Goal: Information Seeking & Learning: Learn about a topic

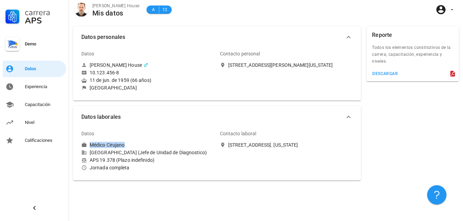
drag, startPoint x: 88, startPoint y: 145, endPoint x: 136, endPoint y: 145, distance: 47.3
click at [136, 145] on div "Médico Cirujano" at bounding box center [147, 145] width 133 height 6
click at [391, 77] on button "descargar" at bounding box center [384, 74] width 31 height 10
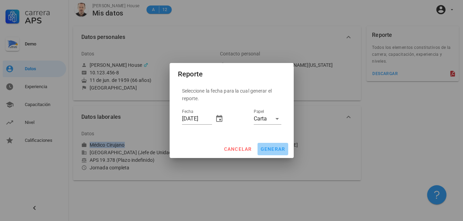
click at [267, 148] on span "generar" at bounding box center [272, 150] width 25 height 6
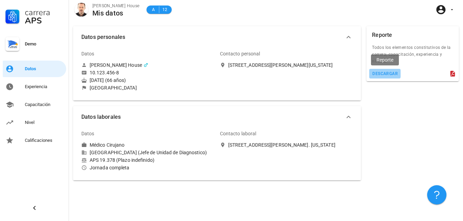
click at [376, 70] on button "descargar" at bounding box center [384, 74] width 31 height 10
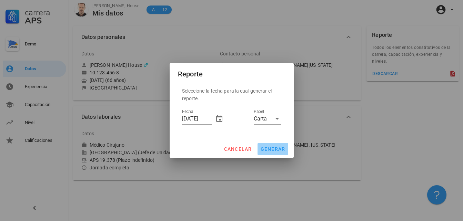
click at [277, 150] on span "generar" at bounding box center [272, 150] width 25 height 6
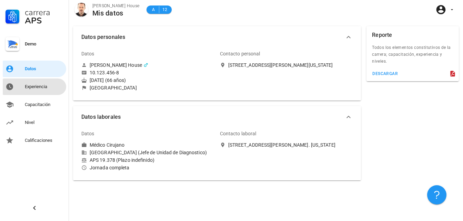
click at [39, 84] on div "Experiencia" at bounding box center [44, 86] width 39 height 11
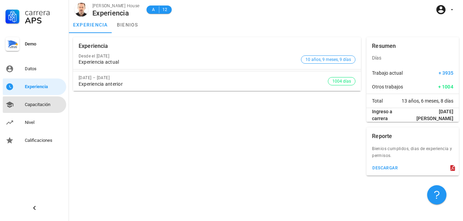
click at [37, 101] on div "Capacitación" at bounding box center [44, 104] width 39 height 11
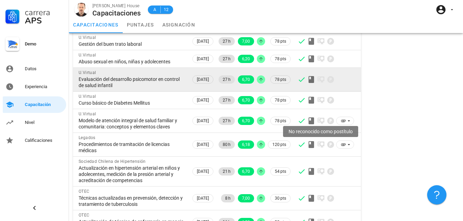
scroll to position [121, 0]
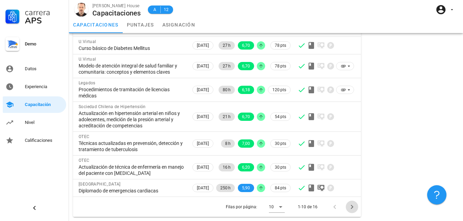
click at [349, 210] on icon "Página siguiente" at bounding box center [352, 207] width 8 height 8
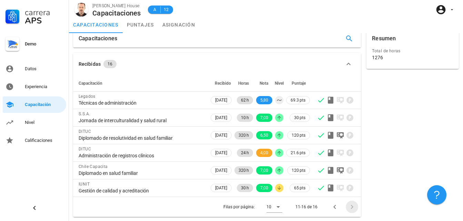
scroll to position [8, 0]
click at [56, 121] on div "Nivel" at bounding box center [44, 123] width 39 height 6
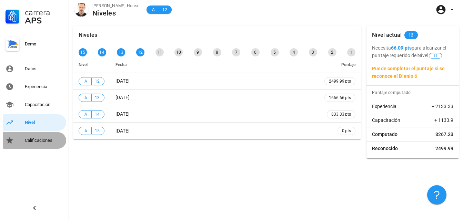
click at [51, 141] on div "Calificaciones" at bounding box center [44, 141] width 39 height 6
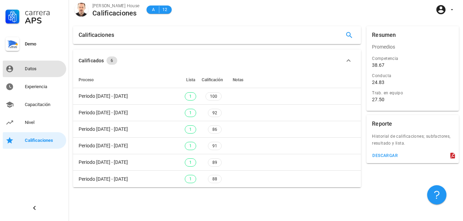
click at [58, 71] on div "Datos" at bounding box center [44, 69] width 39 height 6
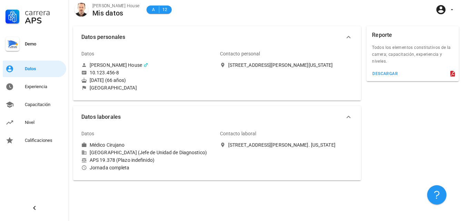
click at [137, 86] on div "[GEOGRAPHIC_DATA]" at bounding box center [147, 88] width 133 height 6
click at [36, 142] on div "Calificaciones" at bounding box center [44, 141] width 39 height 6
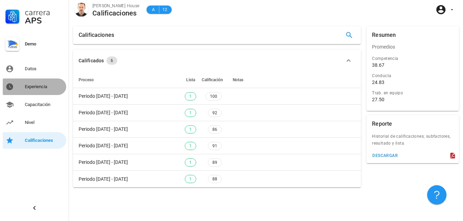
click at [36, 82] on div "Experiencia" at bounding box center [44, 86] width 39 height 11
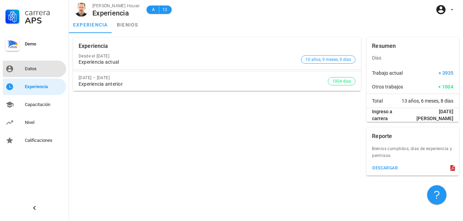
click at [32, 67] on div "Datos" at bounding box center [44, 69] width 39 height 6
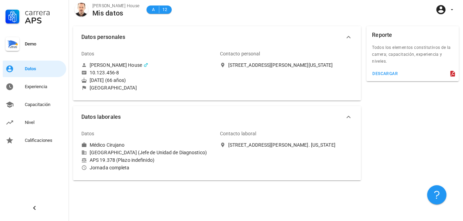
click at [35, 43] on div "Demo" at bounding box center [44, 44] width 39 height 6
click at [50, 90] on div "Experiencia" at bounding box center [44, 86] width 39 height 11
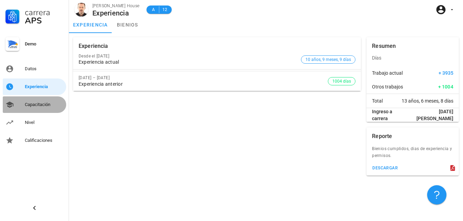
click at [49, 108] on div "Capacitación" at bounding box center [44, 104] width 39 height 11
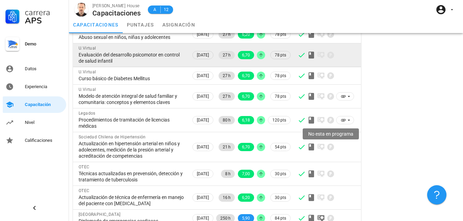
scroll to position [121, 0]
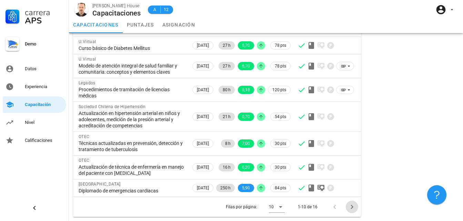
click at [354, 209] on icon "Página siguiente" at bounding box center [352, 207] width 8 height 8
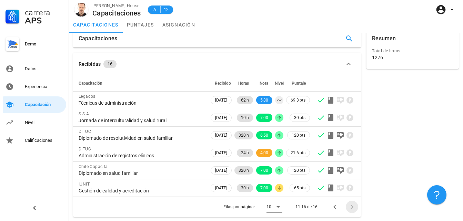
scroll to position [8, 0]
click at [354, 209] on div at bounding box center [351, 207] width 15 height 12
click at [353, 206] on div at bounding box center [351, 207] width 15 height 12
click at [182, 21] on link "asignación" at bounding box center [178, 25] width 41 height 17
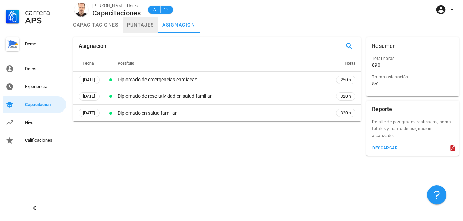
click at [149, 22] on link "puntajes" at bounding box center [141, 25] width 36 height 17
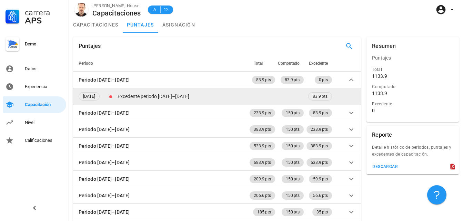
drag, startPoint x: 166, startPoint y: 102, endPoint x: 111, endPoint y: 105, distance: 54.9
click at [105, 105] on td "01/09/2021" at bounding box center [89, 96] width 32 height 17
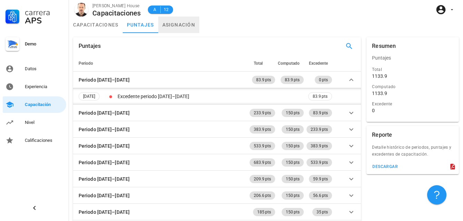
click at [185, 23] on link "asignación" at bounding box center [178, 25] width 41 height 17
